Goal: Task Accomplishment & Management: Manage account settings

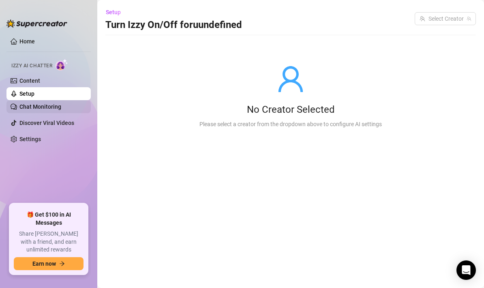
click at [61, 107] on link "Chat Monitoring" at bounding box center [40, 106] width 42 height 6
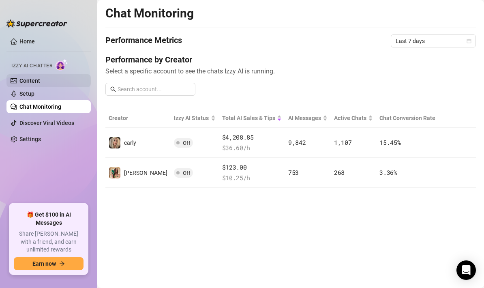
click at [40, 80] on link "Content" at bounding box center [29, 80] width 21 height 6
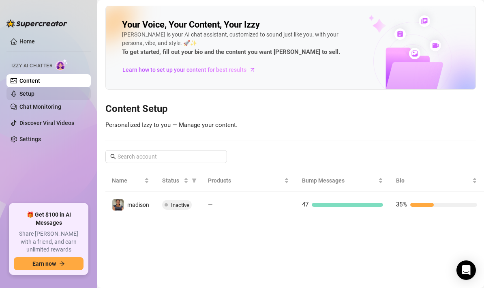
click at [34, 93] on link "Setup" at bounding box center [26, 93] width 15 height 6
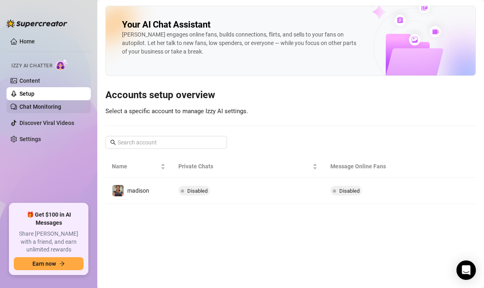
click at [53, 103] on link "Chat Monitoring" at bounding box center [40, 106] width 42 height 6
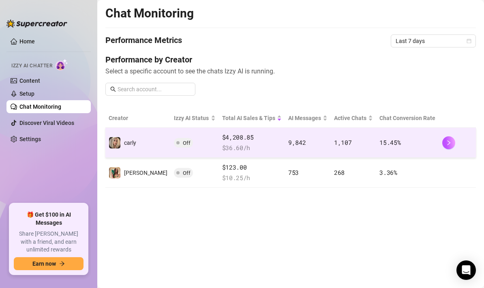
click at [267, 144] on td "$4,208.85 $ 36.60 /h" at bounding box center [252, 143] width 66 height 30
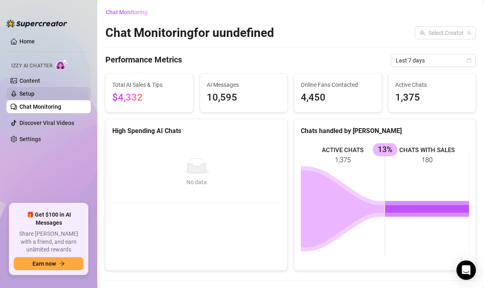
click at [34, 92] on link "Setup" at bounding box center [26, 93] width 15 height 6
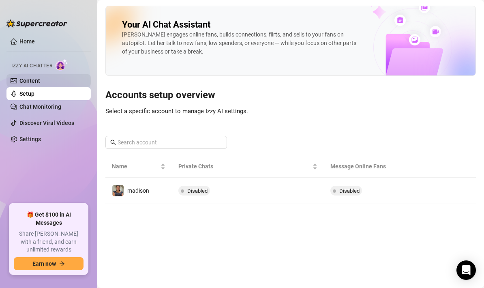
click at [40, 77] on link "Content" at bounding box center [29, 80] width 21 height 6
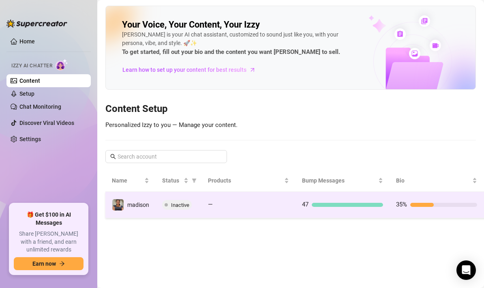
click at [234, 210] on td "—" at bounding box center [249, 205] width 94 height 26
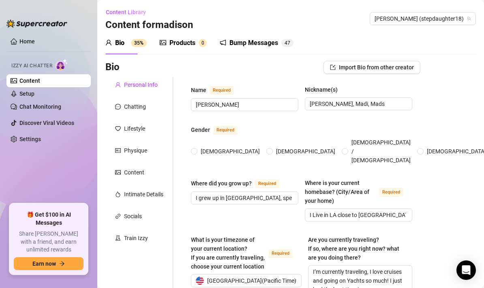
radio input "true"
click at [131, 104] on div "Chatting" at bounding box center [135, 106] width 22 height 9
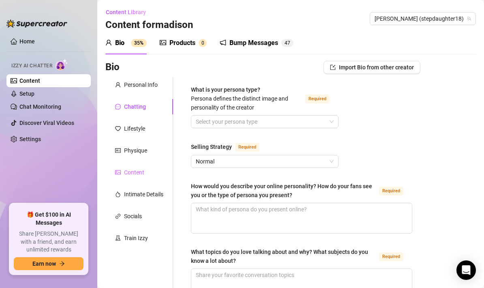
click at [137, 178] on div "Content" at bounding box center [139, 172] width 68 height 15
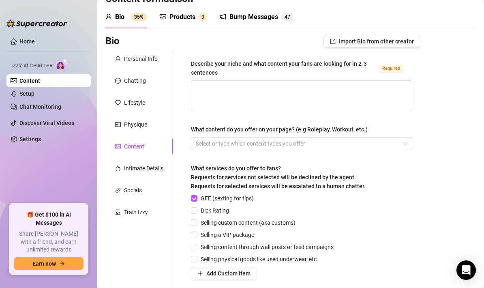
scroll to position [16, 0]
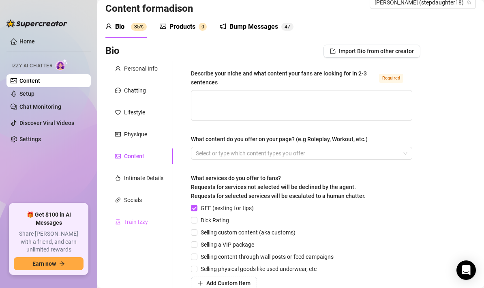
click at [135, 215] on div "Train Izzy" at bounding box center [139, 221] width 68 height 15
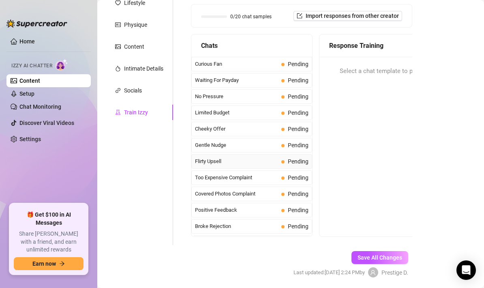
scroll to position [118, 0]
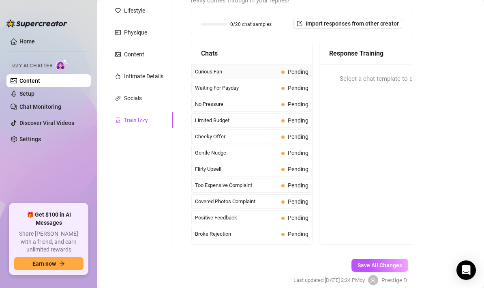
click at [260, 76] on div "Curious Fan Pending" at bounding box center [251, 71] width 121 height 15
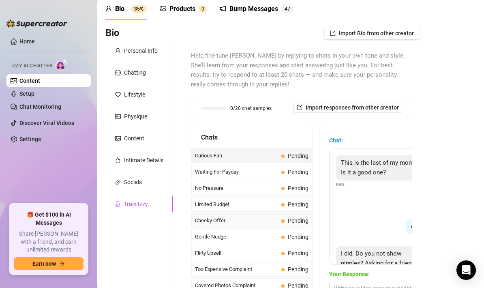
scroll to position [0, 0]
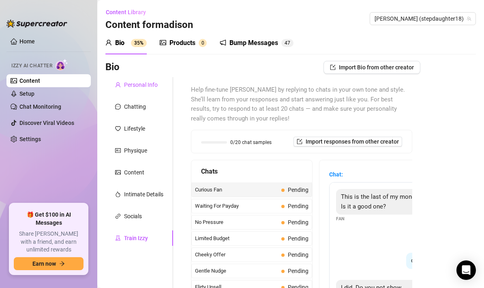
click at [138, 88] on div "Personal Info" at bounding box center [141, 84] width 34 height 9
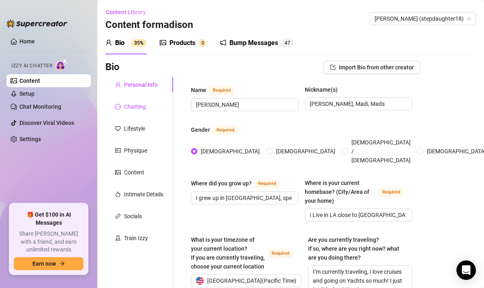
click at [141, 104] on div "Chatting" at bounding box center [135, 106] width 22 height 9
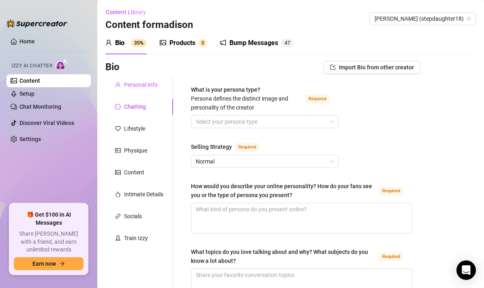
click at [131, 84] on div "Personal Info" at bounding box center [141, 84] width 34 height 9
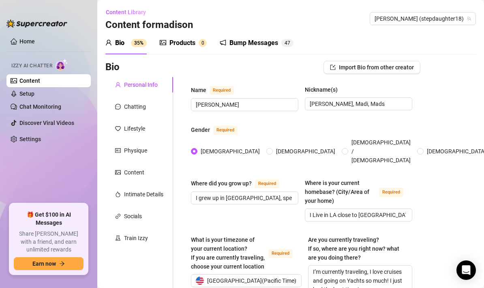
click at [183, 46] on div "Products" at bounding box center [183, 43] width 26 height 10
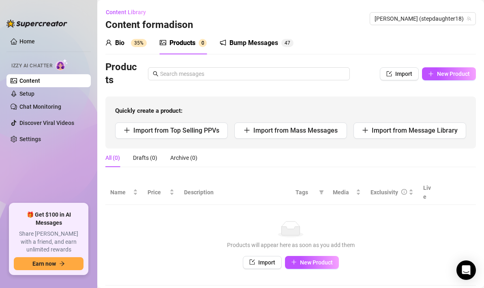
click at [253, 49] on div "Bump Messages 4 7" at bounding box center [257, 43] width 74 height 23
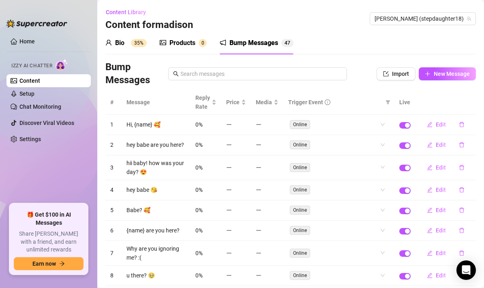
scroll to position [86, 0]
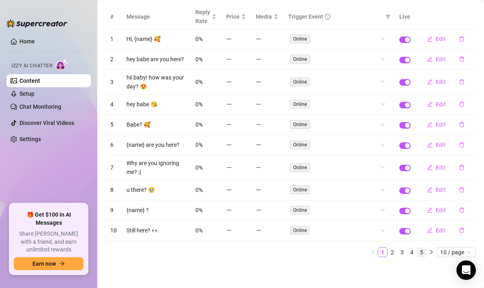
click at [425, 250] on link "5" at bounding box center [421, 252] width 9 height 9
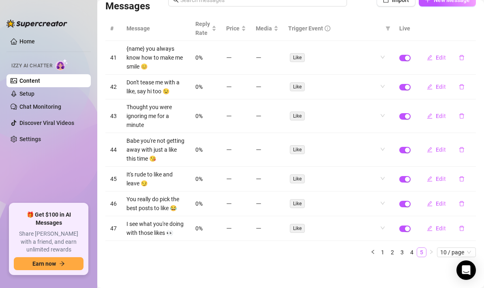
scroll to position [74, 0]
click at [30, 45] on link "Home" at bounding box center [26, 41] width 15 height 6
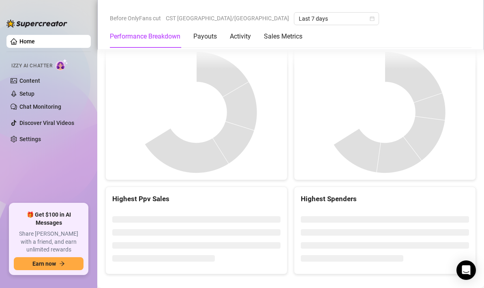
scroll to position [1123, 0]
